Goal: Navigation & Orientation: Find specific page/section

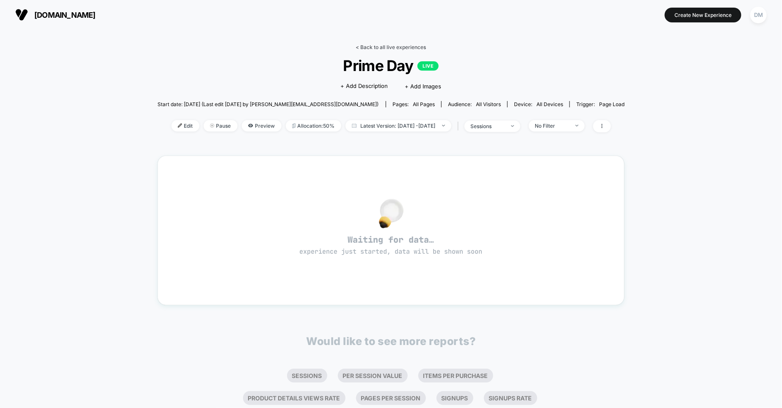
click at [383, 46] on link "< Back to all live experiences" at bounding box center [391, 47] width 70 height 6
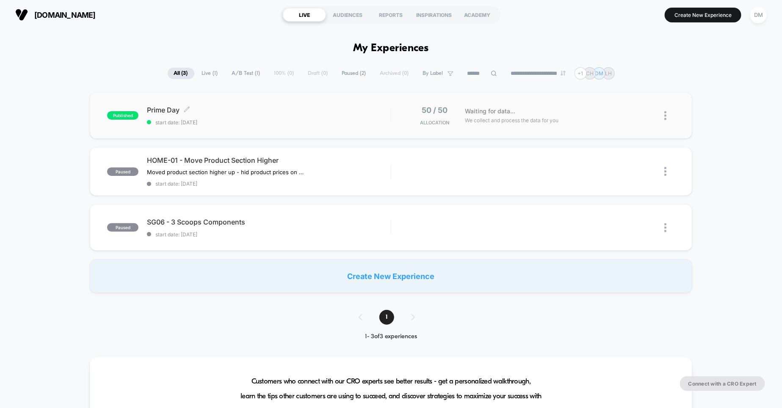
click at [340, 117] on div "Prime Day Click to edit experience details Click to edit experience details sta…" at bounding box center [268, 116] width 243 height 20
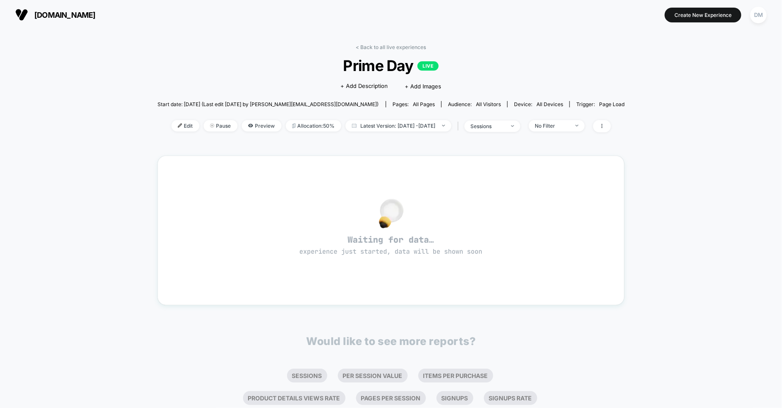
click at [385, 44] on div "< Back to all live experiences Prime Day LIVE Click to edit experience details …" at bounding box center [390, 246] width 467 height 416
click at [385, 49] on link "< Back to all live experiences" at bounding box center [391, 47] width 70 height 6
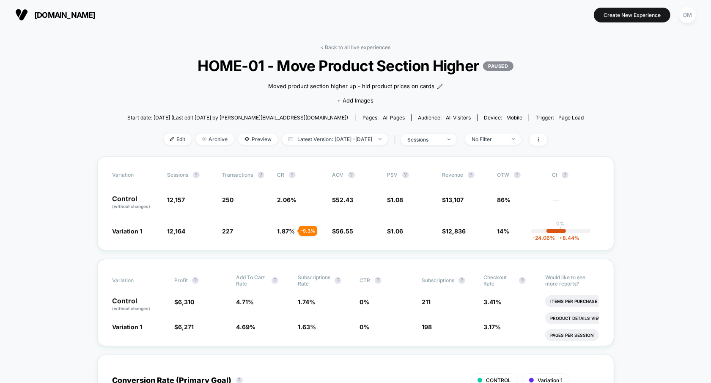
click at [345, 46] on link "< Back to all live experiences" at bounding box center [356, 47] width 70 height 6
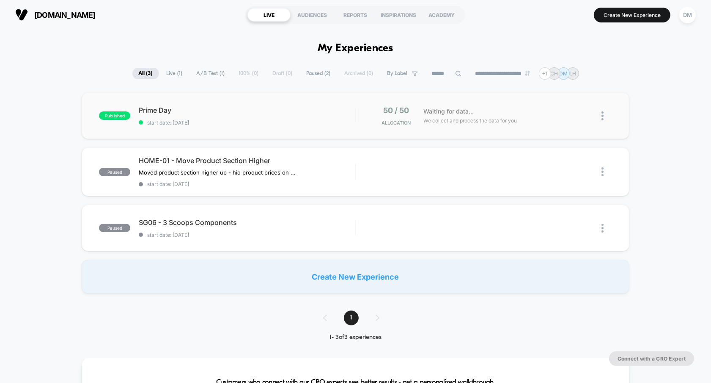
click at [285, 126] on div "published Prime Day start date: [DATE] 50 / 50 Allocation Waiting for data... W…" at bounding box center [356, 115] width 548 height 47
